Goal: Transaction & Acquisition: Purchase product/service

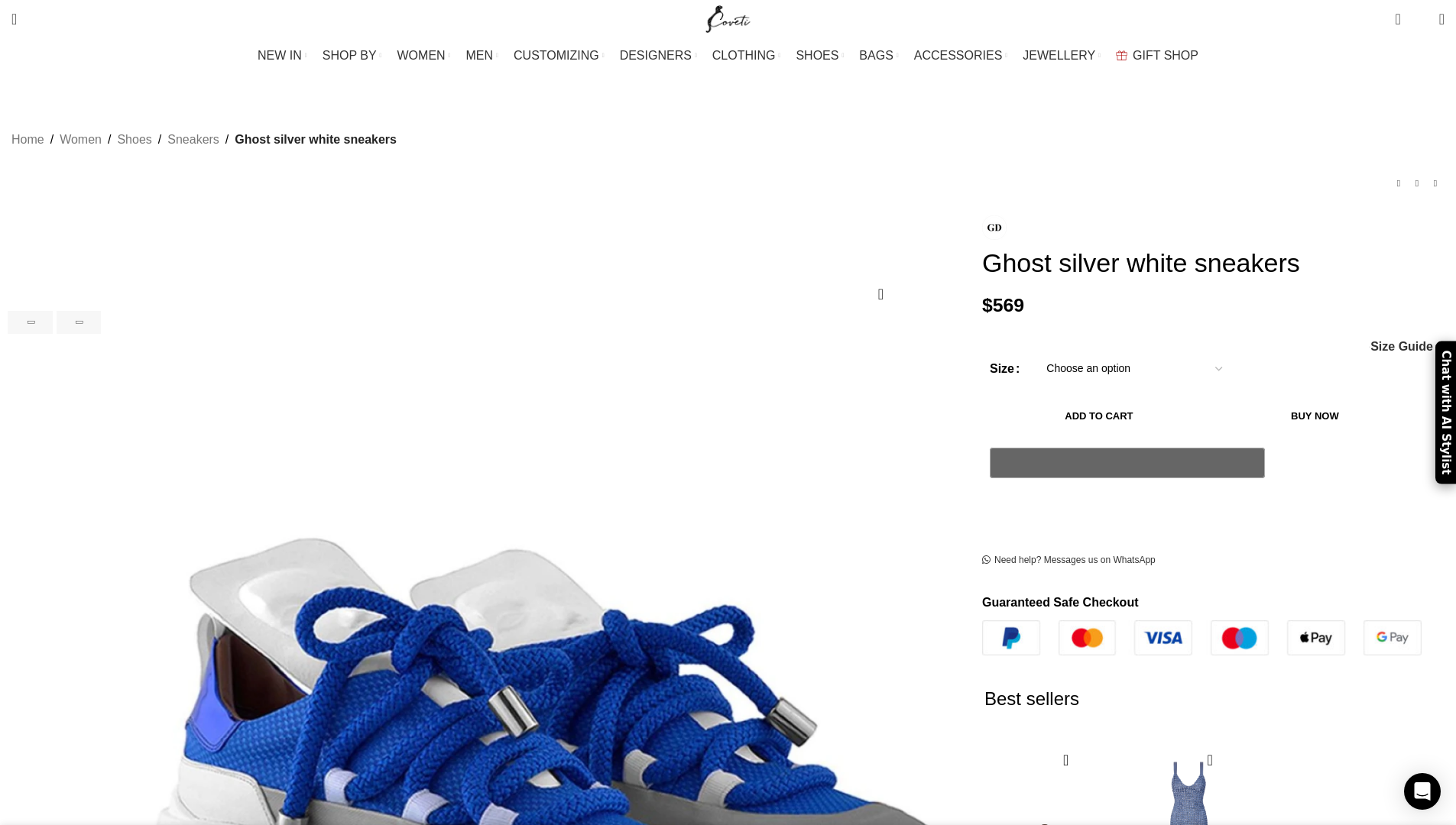
scroll to position [0, 322]
select select "2-uk"
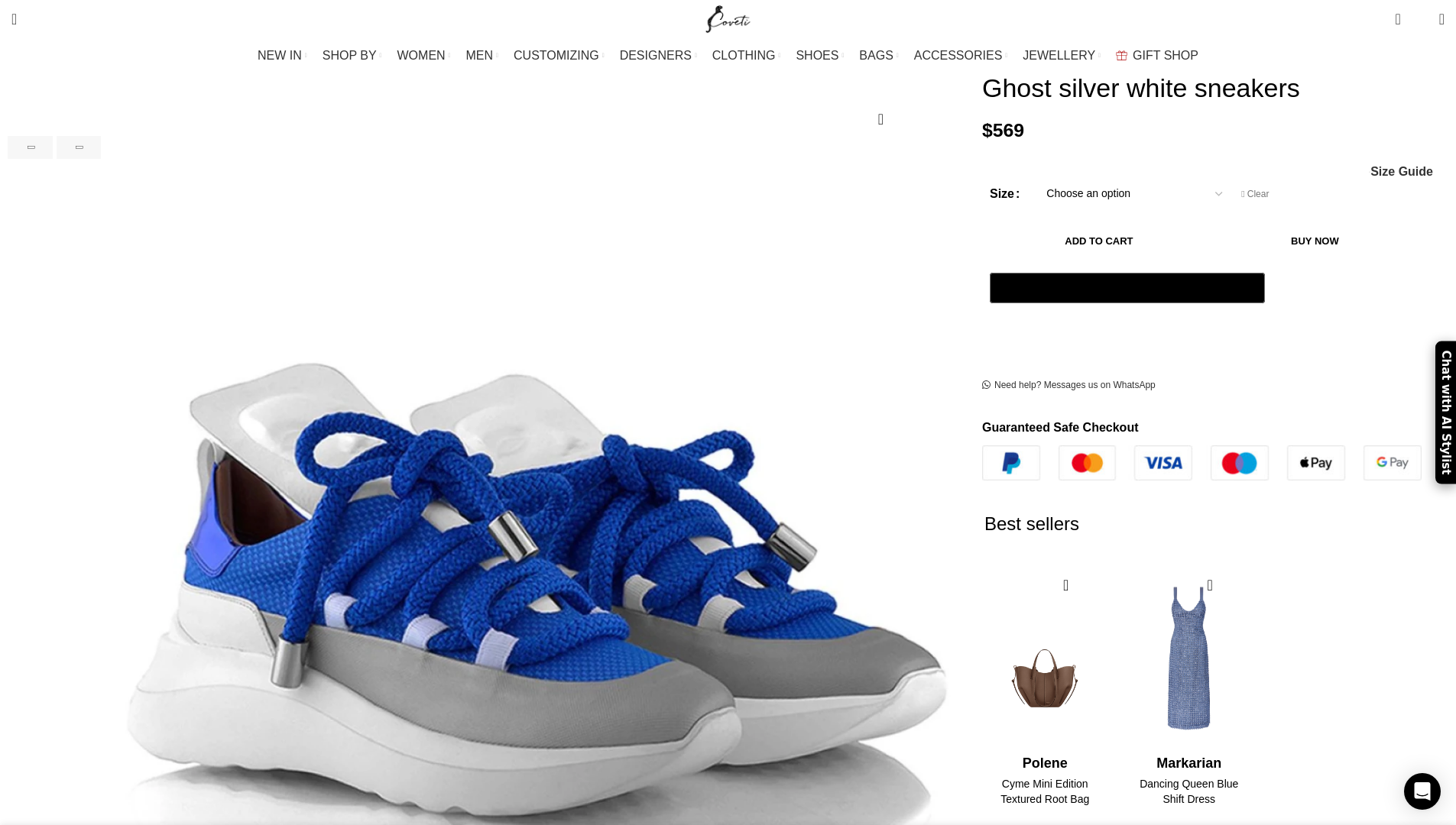
scroll to position [0, 322]
click at [1040, 257] on button "Add to cart" at bounding box center [1099, 242] width 218 height 32
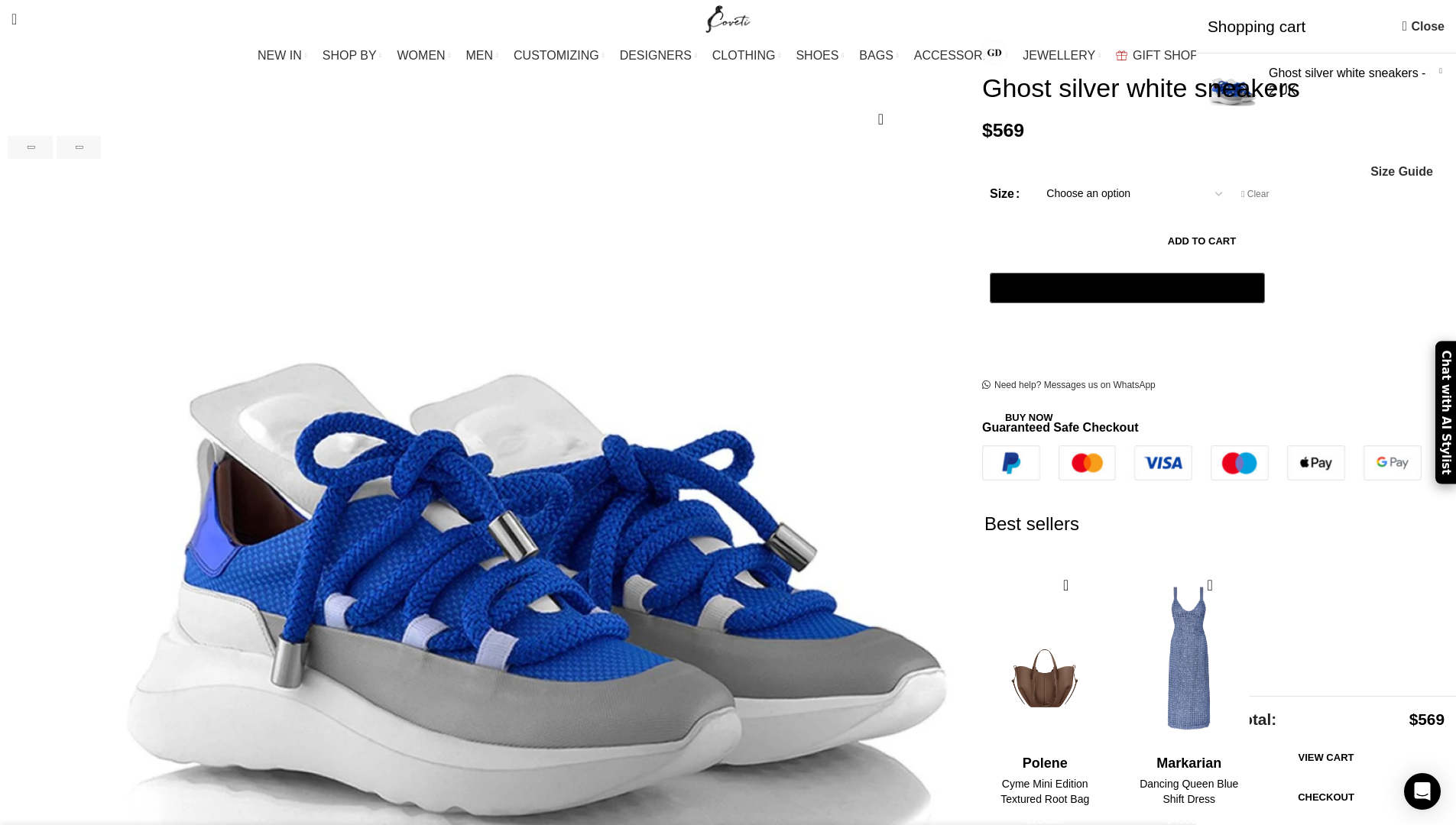
scroll to position [0, 482]
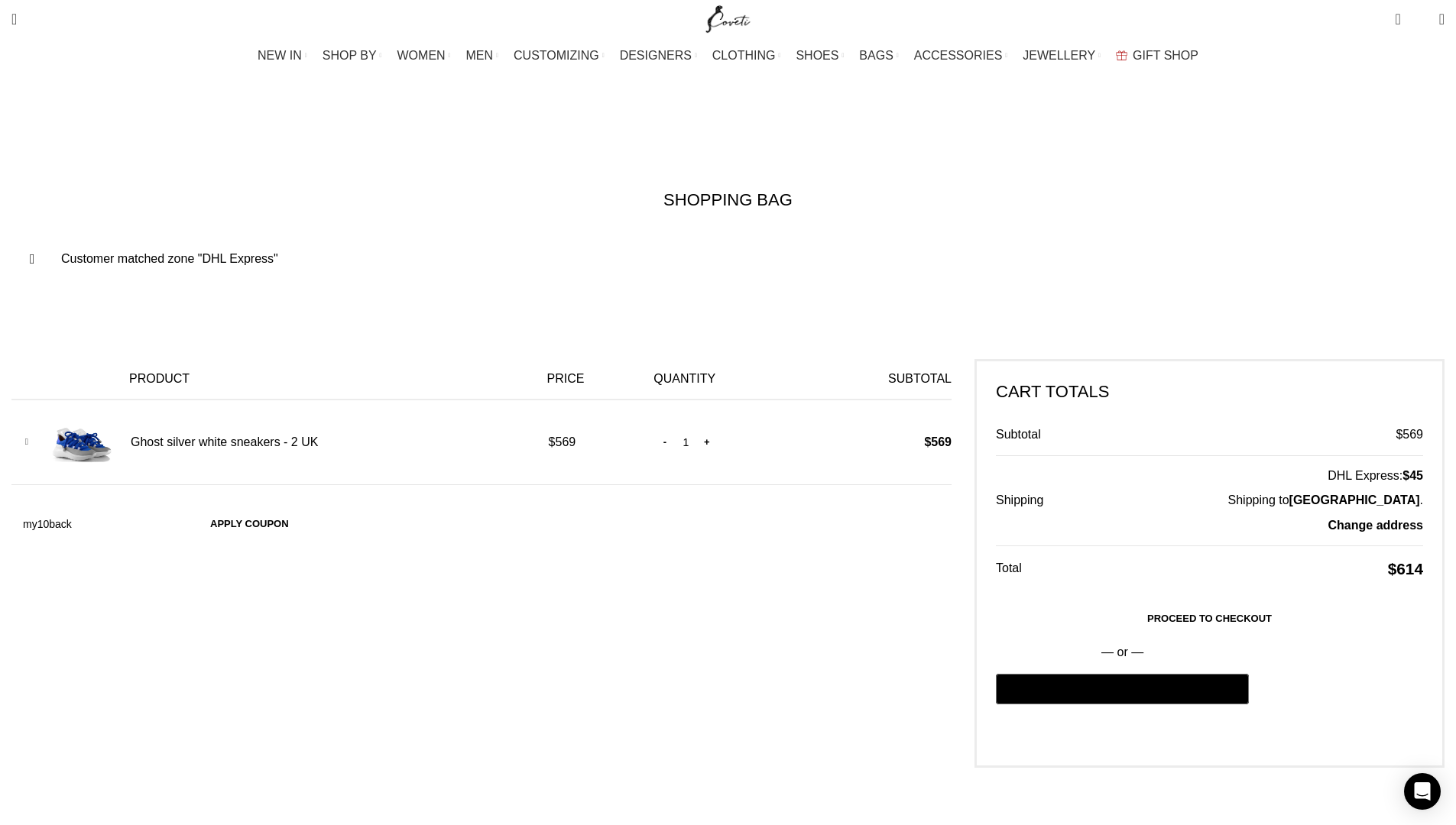
type input "my10back"
click at [304, 508] on button "Apply coupon" at bounding box center [249, 524] width 109 height 32
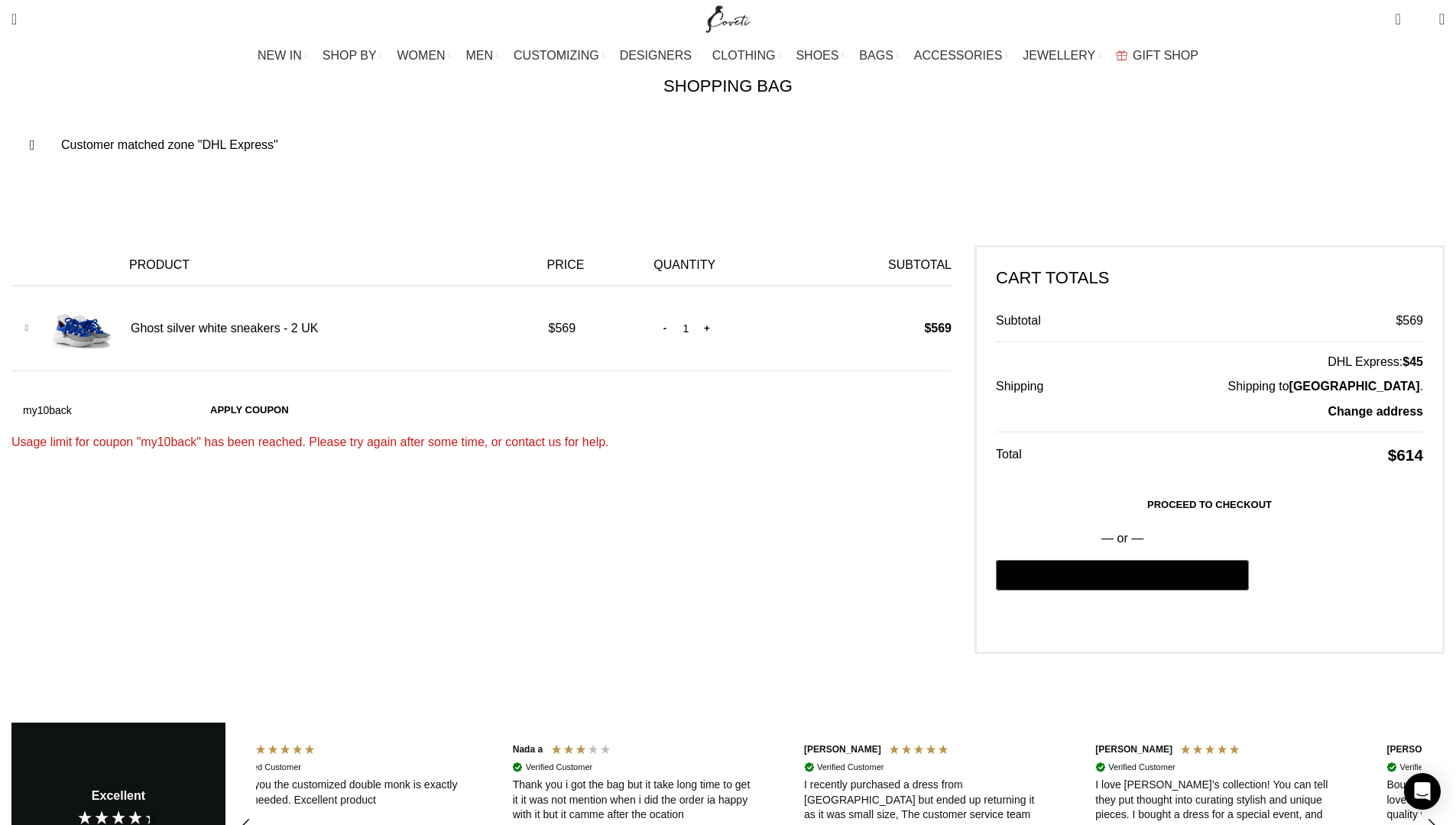
scroll to position [0, 804]
